Goal: Find specific page/section: Find specific page/section

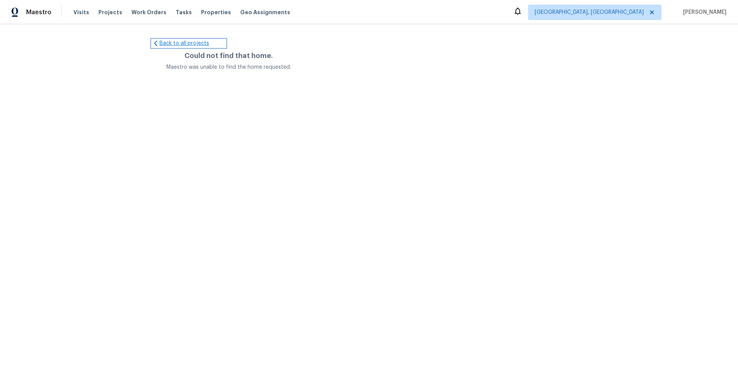
click at [160, 47] on link "Back to all projects" at bounding box center [189, 44] width 74 height 8
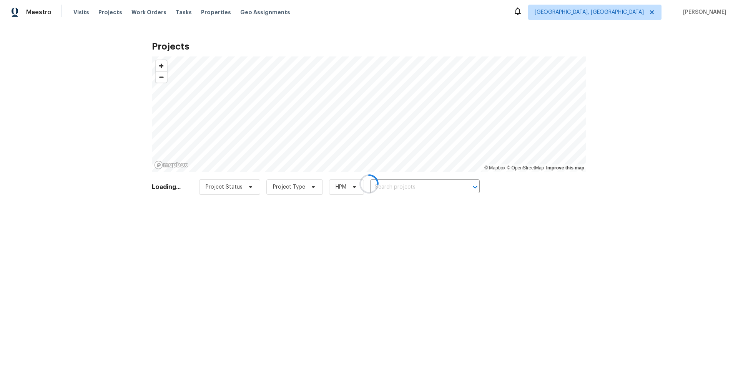
click at [578, 16] on div at bounding box center [369, 184] width 738 height 368
